Goal: Task Accomplishment & Management: Use online tool/utility

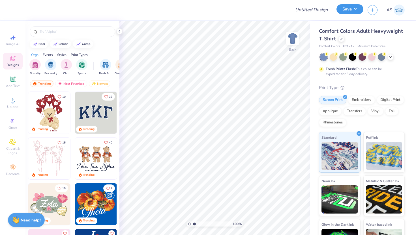
click at [345, 11] on button "Save" at bounding box center [349, 9] width 27 height 10
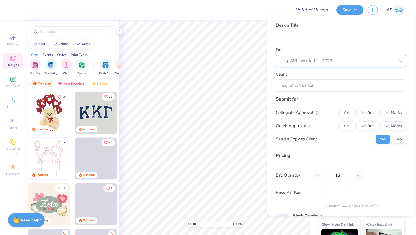
click at [338, 60] on div at bounding box center [338, 61] width 113 height 8
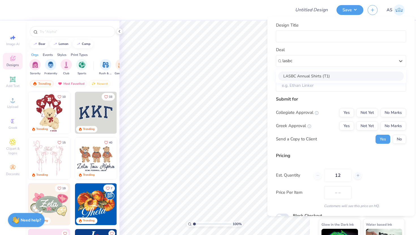
click at [340, 77] on div "LASBC Annual Shirts (T1)" at bounding box center [341, 75] width 126 height 9
type input "lasbc"
type input "Caspar Broekhuzien"
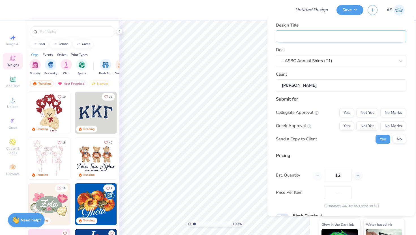
click at [346, 39] on input "Design Title" at bounding box center [341, 36] width 130 height 12
type input "L"
type input "LA"
type input "LAS"
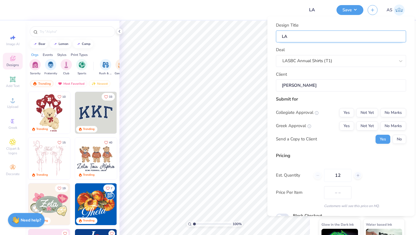
type input "LAS"
type input "LASB"
type input "LASBC"
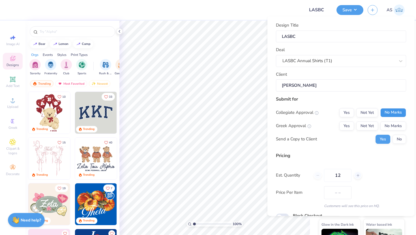
click at [387, 110] on button "No Marks" at bounding box center [393, 112] width 26 height 9
click at [392, 122] on button "No Marks" at bounding box center [393, 125] width 26 height 9
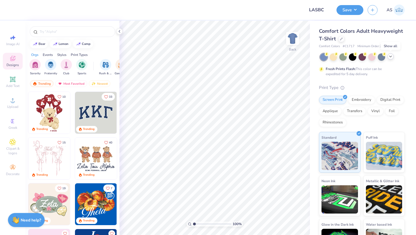
click at [392, 57] on icon at bounding box center [390, 56] width 5 height 5
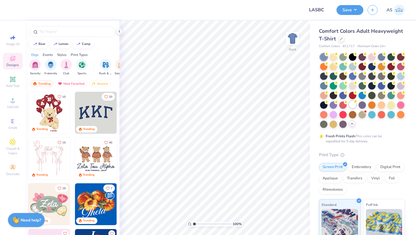
click at [354, 106] on div at bounding box center [352, 104] width 7 height 7
click at [299, 36] on img at bounding box center [292, 38] width 23 height 23
click at [12, 106] on span "Upload" at bounding box center [12, 107] width 11 height 5
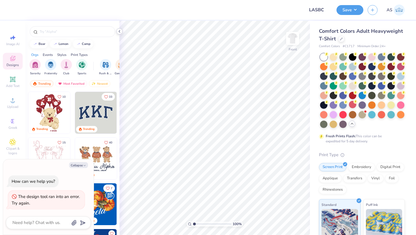
click at [120, 30] on icon at bounding box center [119, 31] width 5 height 5
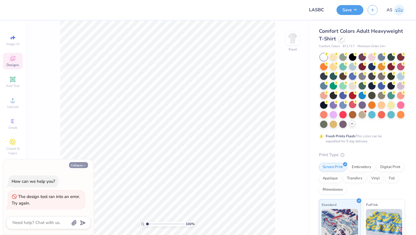
click at [81, 163] on button "Collapse" at bounding box center [78, 165] width 19 height 6
type textarea "x"
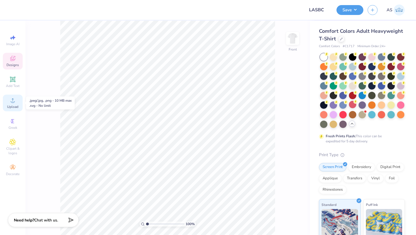
click at [12, 104] on div "Upload" at bounding box center [13, 103] width 20 height 17
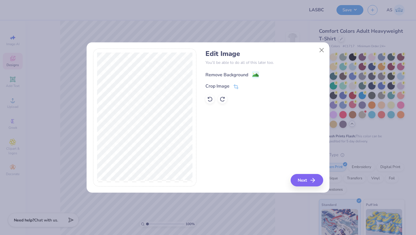
click at [258, 74] on image at bounding box center [255, 75] width 6 height 6
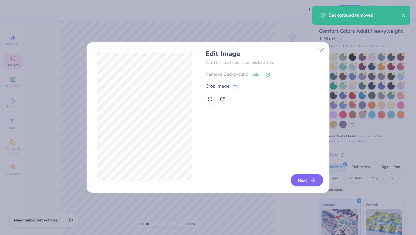
click at [296, 179] on button "Next" at bounding box center [307, 180] width 33 height 12
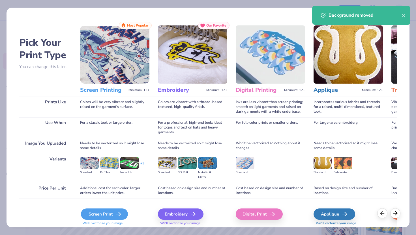
click at [109, 216] on div "Screen Print" at bounding box center [104, 214] width 47 height 11
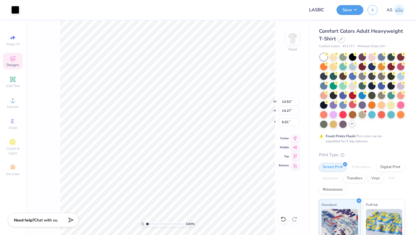
type input "3.00"
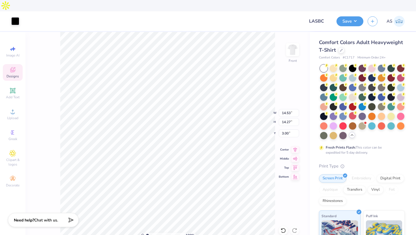
type input "13.74"
type input "13.49"
click at [353, 93] on div at bounding box center [352, 96] width 7 height 7
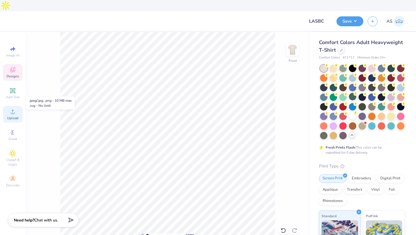
click at [13, 108] on icon at bounding box center [12, 111] width 7 height 7
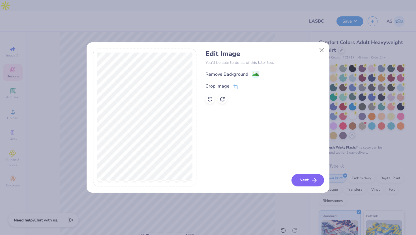
click at [301, 177] on button "Next" at bounding box center [307, 180] width 33 height 12
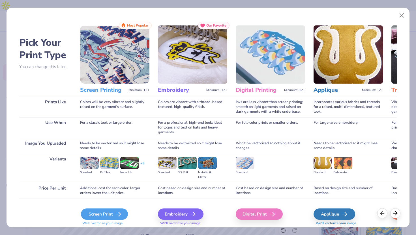
click at [120, 218] on div "Screen Print" at bounding box center [104, 214] width 47 height 11
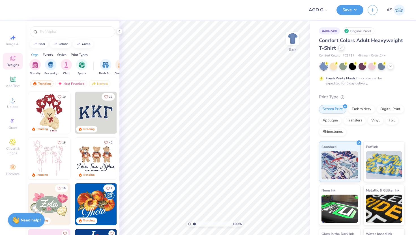
click at [340, 50] on div at bounding box center [341, 48] width 6 height 6
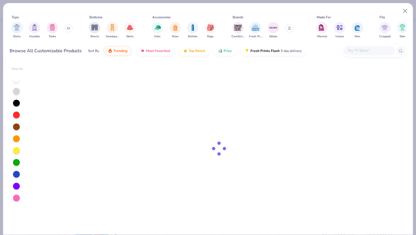
click at [358, 48] on input "text" at bounding box center [369, 51] width 44 height 7
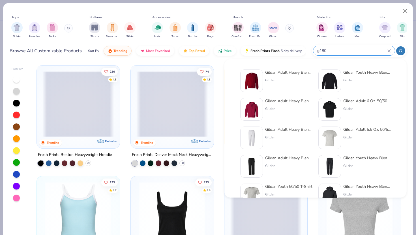
type input "g180"
click at [251, 83] on img at bounding box center [252, 81] width 18 height 18
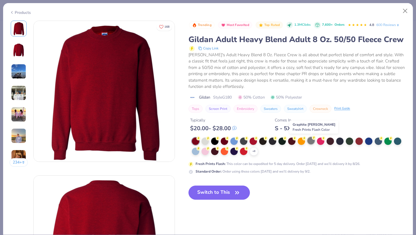
click at [312, 143] on div at bounding box center [310, 140] width 7 height 7
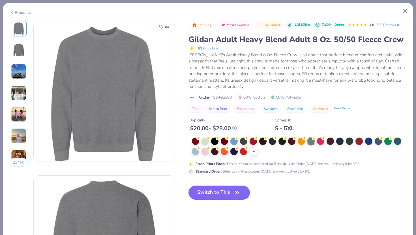
click at [253, 152] on icon at bounding box center [254, 151] width 5 height 5
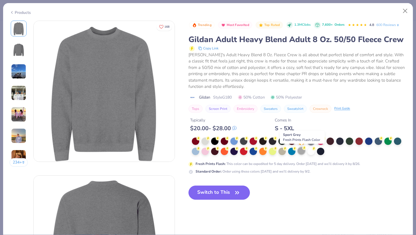
click at [200, 141] on circle at bounding box center [198, 139] width 4 height 4
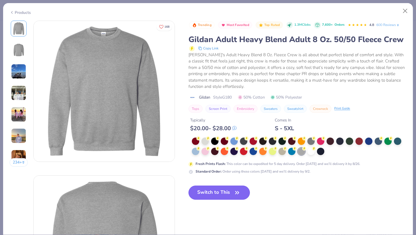
click at [225, 190] on button "Switch to This" at bounding box center [218, 193] width 61 height 14
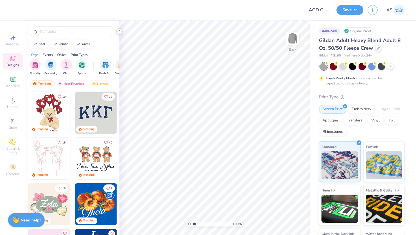
click at [118, 32] on icon at bounding box center [119, 31] width 5 height 5
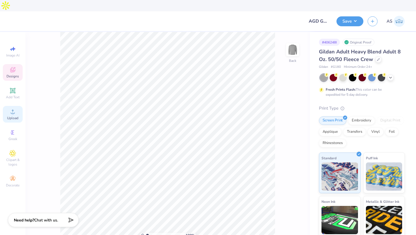
click at [12, 116] on span "Upload" at bounding box center [12, 118] width 11 height 5
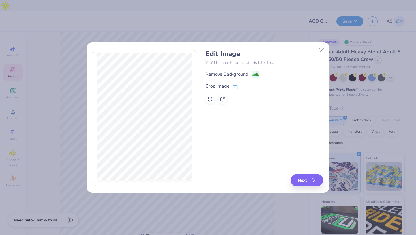
click at [260, 72] on div "Remove Background" at bounding box center [263, 74] width 117 height 7
click at [258, 74] on image at bounding box center [255, 75] width 6 height 6
click at [299, 177] on button "Next" at bounding box center [307, 180] width 33 height 12
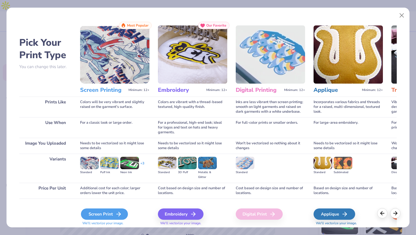
click at [110, 214] on div "Screen Print" at bounding box center [104, 214] width 47 height 11
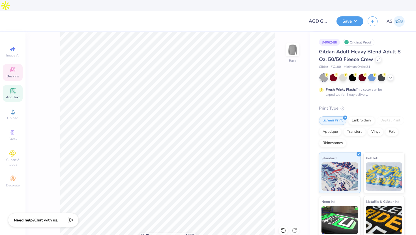
click at [16, 95] on span "Add Text" at bounding box center [13, 97] width 14 height 5
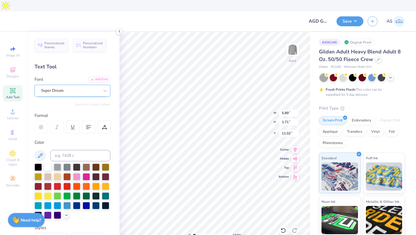
click at [72, 86] on div "Super Dream" at bounding box center [69, 90] width 59 height 9
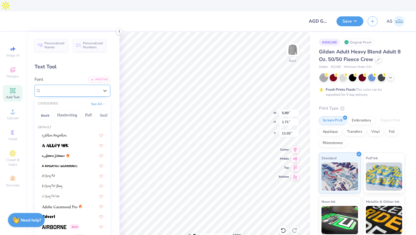
type input "b"
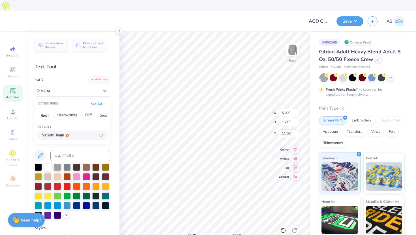
click at [69, 134] on icon at bounding box center [67, 135] width 3 height 3
type input "varsi"
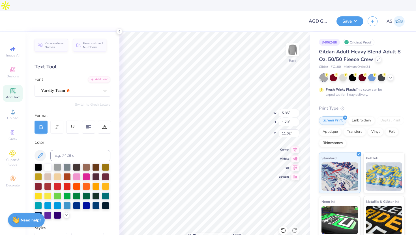
type input "5.85"
type input "1.70"
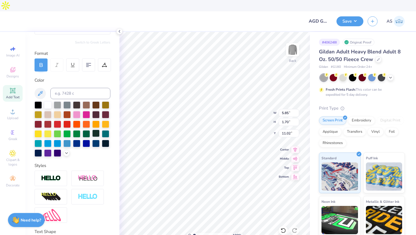
scroll to position [93, 0]
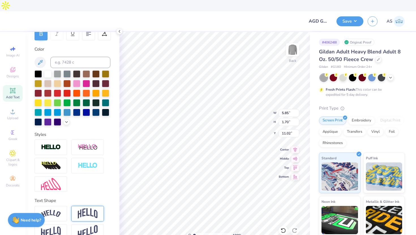
click at [90, 209] on img at bounding box center [88, 214] width 20 height 11
type input "2.60"
type input "10.58"
type textarea "ALPHA GAM"
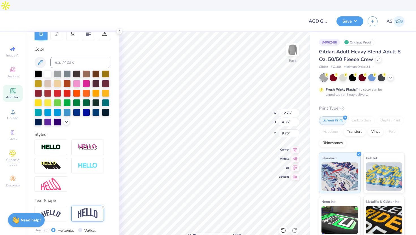
type input "3.00"
click at [120, 31] on polyline at bounding box center [119, 31] width 1 height 2
click at [40, 118] on div at bounding box center [38, 121] width 7 height 7
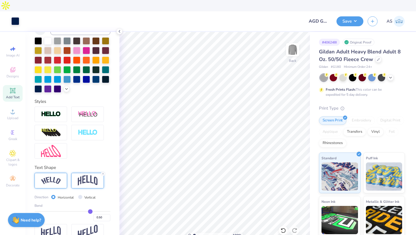
click at [54, 177] on img at bounding box center [51, 181] width 20 height 8
click at [85, 175] on img at bounding box center [88, 180] width 20 height 11
click at [79, 195] on input "Vertical" at bounding box center [80, 197] width 4 height 4
radio input "true"
click at [54, 195] on input "Horizontal" at bounding box center [53, 197] width 4 height 4
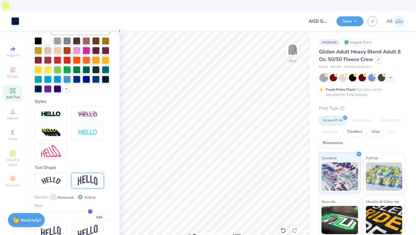
radio input "true"
type input "0.49"
type input "0.48"
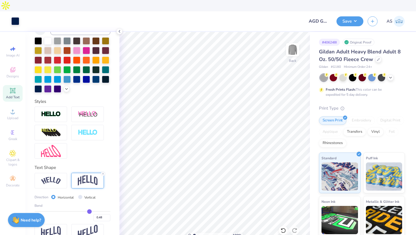
type input "0.47"
type input "0.46"
type input "0.44"
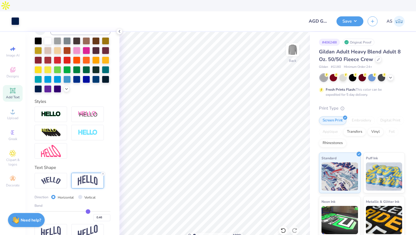
type input "0.44"
type input "0.43"
type input "0.42"
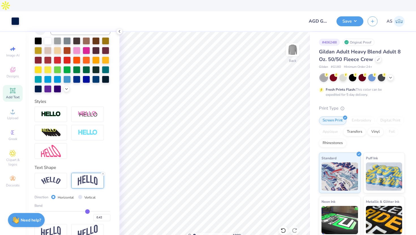
type input "0.41"
type input "0.4"
type input "0.40"
type input "0.39"
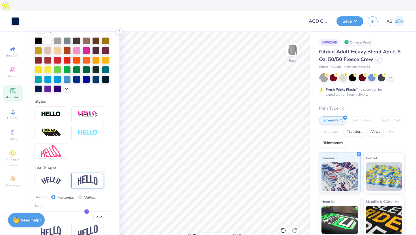
type input "0.39"
type input "0.38"
type input "0.37"
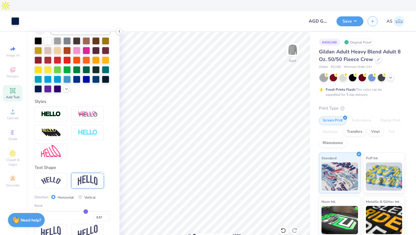
type input "0.36"
type input "0.34"
type input "0.33"
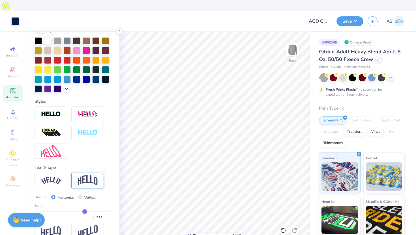
type input "0.33"
type input "0.32"
type input "0.31"
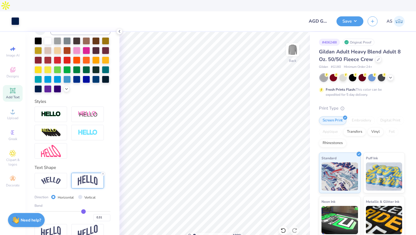
type input "0.3"
type input "0.30"
type input "0.29"
type input "0.28"
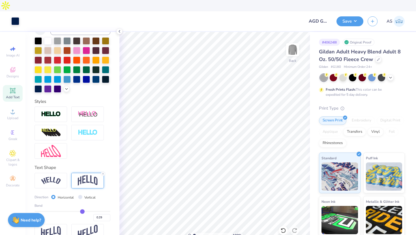
type input "0.28"
type input "0.27"
type input "0.26"
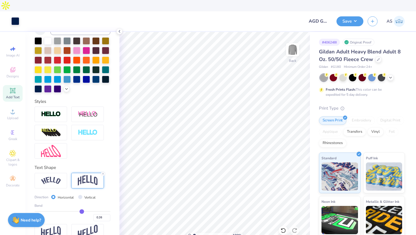
type input "0.25"
type input "0.24"
type input "0.22"
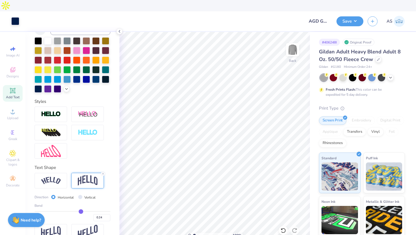
type input "0.22"
type input "0.21"
type input "0.2"
type input "0.20"
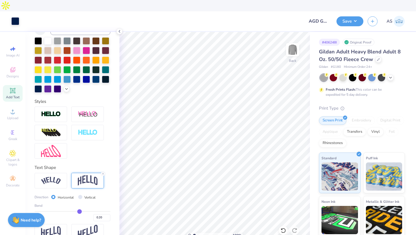
type input "0.19"
type input "0.18"
type input "0.17"
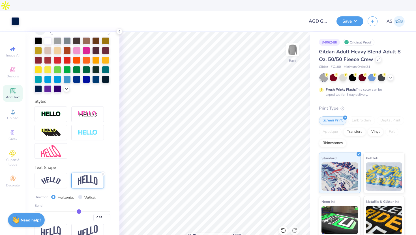
type input "0.17"
type input "0.16"
type input "0.15"
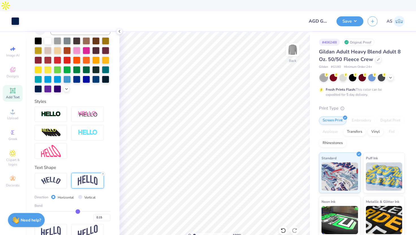
drag, startPoint x: 90, startPoint y: 200, endPoint x: 78, endPoint y: 198, distance: 12.3
type input "0.15"
click at [78, 211] on input "range" at bounding box center [73, 211] width 76 height 1
click at [106, 215] on input "0.14" at bounding box center [101, 218] width 17 height 7
click at [108, 215] on input "0.15" at bounding box center [101, 218] width 17 height 7
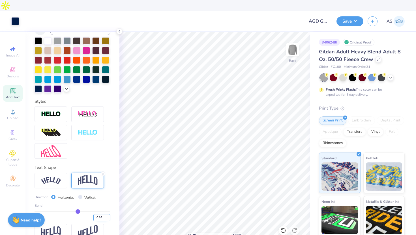
click at [108, 215] on input "0.16" at bounding box center [101, 218] width 17 height 7
click at [108, 215] on input "0.17" at bounding box center [101, 218] width 17 height 7
click at [108, 215] on input "0.18" at bounding box center [101, 218] width 17 height 7
click at [108, 215] on input "0.19" at bounding box center [101, 218] width 17 height 7
click at [108, 215] on input "0.2" at bounding box center [101, 218] width 17 height 7
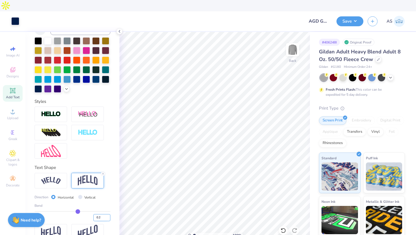
type input "0.21"
click at [108, 215] on input "0.21" at bounding box center [101, 218] width 17 height 7
click at [114, 206] on div "Personalized Names Personalized Numbers Text Tool Add Font Font Varsity Team Sw…" at bounding box center [72, 139] width 94 height 215
type input "0.21"
click at [103, 215] on input "0.21" at bounding box center [101, 218] width 17 height 7
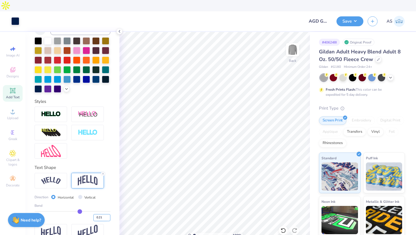
click at [107, 215] on input "0.22" at bounding box center [101, 218] width 17 height 7
type input "0.23"
click at [107, 215] on input "0.23" at bounding box center [101, 218] width 17 height 7
click at [115, 203] on div "Personalized Names Personalized Numbers Text Tool Add Font Font Varsity Team Sw…" at bounding box center [72, 139] width 94 height 215
type input "0.23"
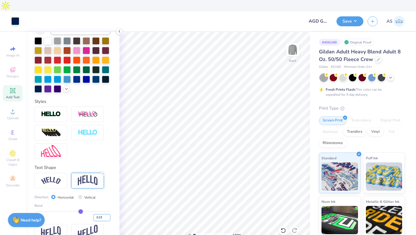
click at [105, 215] on input "0.23" at bounding box center [101, 218] width 17 height 7
click at [108, 215] on input "0.24" at bounding box center [101, 218] width 17 height 7
type input "0.25"
click at [108, 215] on input "0.25" at bounding box center [101, 218] width 17 height 7
type input "0.25"
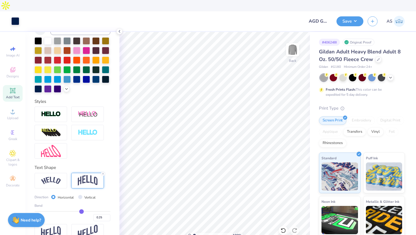
click at [113, 205] on div "Personalized Names Personalized Numbers Text Tool Add Font Font Varsity Team Sw…" at bounding box center [72, 139] width 94 height 215
click at [119, 31] on icon at bounding box center [119, 31] width 5 height 5
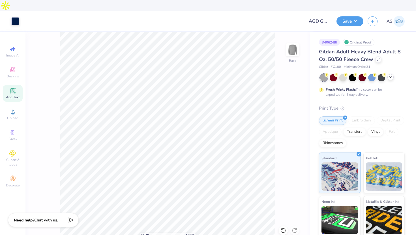
click at [391, 77] on polyline at bounding box center [390, 77] width 2 height 1
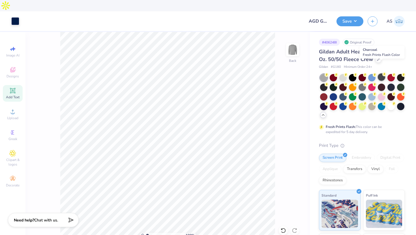
click at [381, 74] on div at bounding box center [381, 77] width 7 height 7
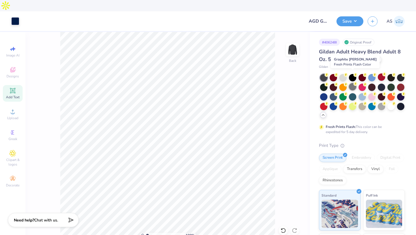
click at [352, 83] on div at bounding box center [352, 86] width 7 height 7
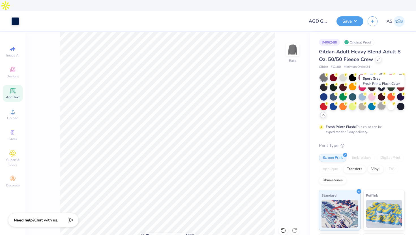
click at [380, 102] on div at bounding box center [381, 105] width 7 height 7
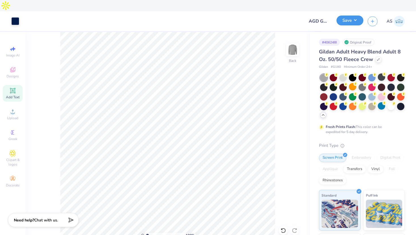
click at [347, 16] on button "Save" at bounding box center [349, 21] width 27 height 10
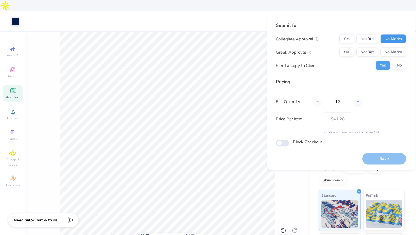
click at [393, 40] on button "No Marks" at bounding box center [393, 39] width 26 height 9
click at [394, 50] on button "No Marks" at bounding box center [393, 52] width 26 height 9
click at [399, 67] on button "No" at bounding box center [400, 65] width 14 height 9
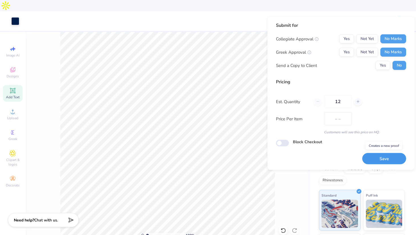
click at [385, 159] on button "Save" at bounding box center [384, 159] width 44 height 12
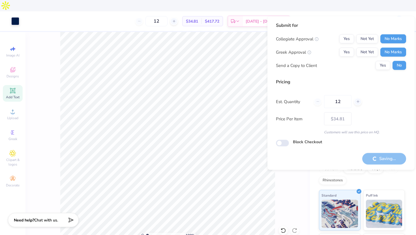
type input "– –"
